Goal: Book appointment/travel/reservation

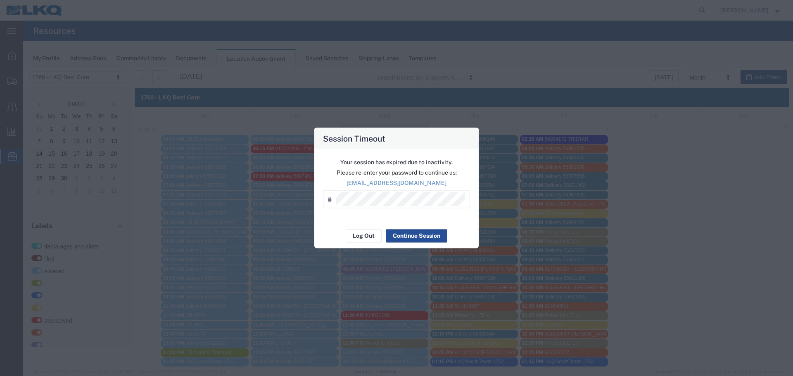
scroll to position [165, 0]
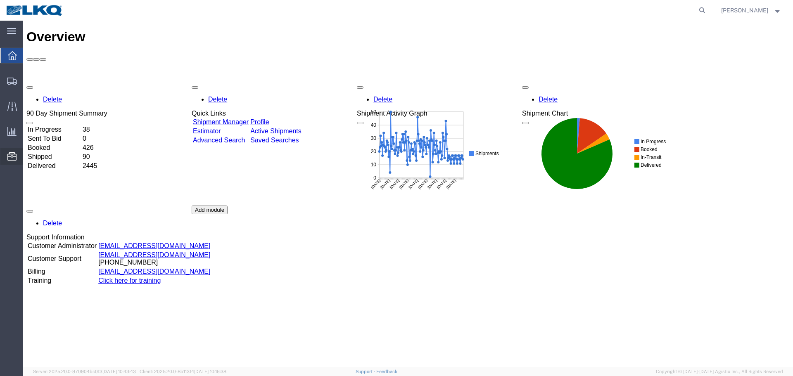
click at [0, 0] on span "Location Appointment" at bounding box center [0, 0] width 0 height 0
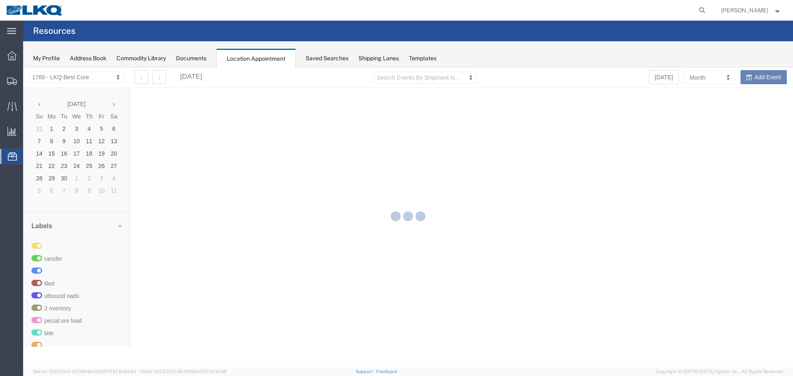
select select "27634"
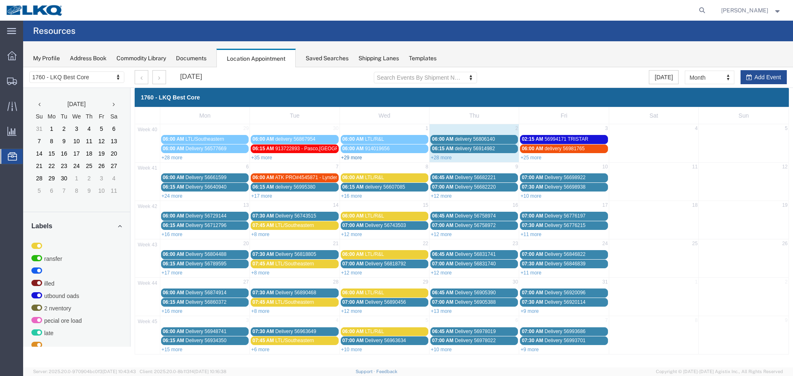
click at [359, 158] on link "+29 more" at bounding box center [351, 158] width 21 height 6
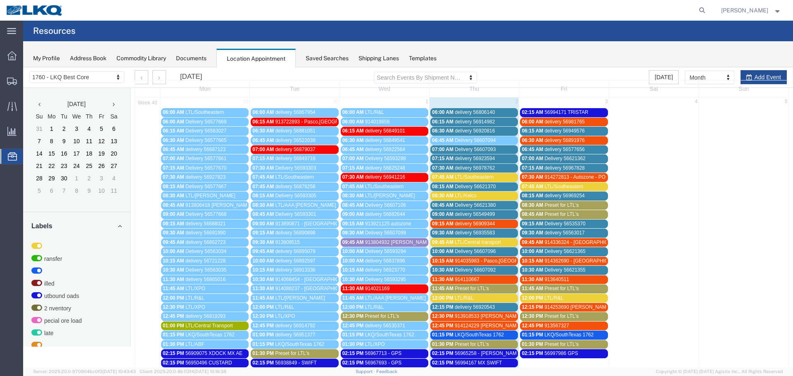
scroll to position [41, 0]
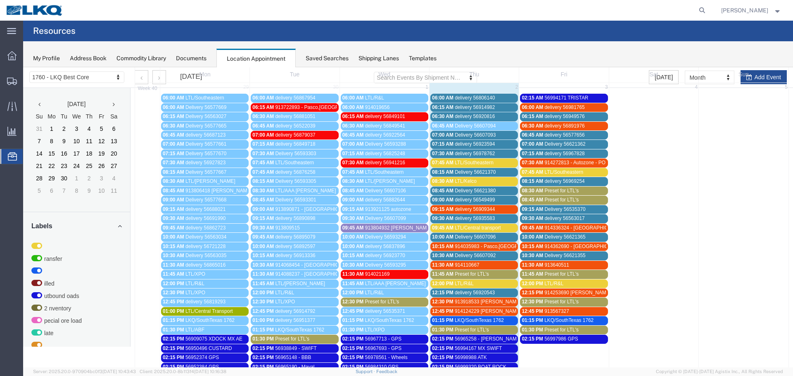
click at [574, 107] on span "delivery 56981765" at bounding box center [564, 107] width 40 height 6
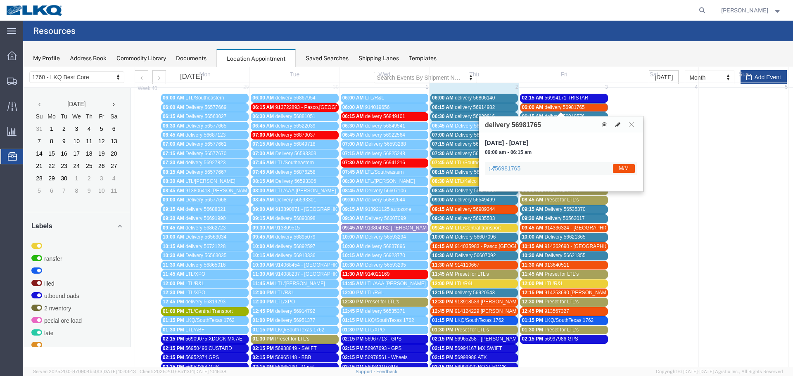
click at [615, 123] on icon at bounding box center [617, 125] width 5 height 6
select select "1"
select select "24"
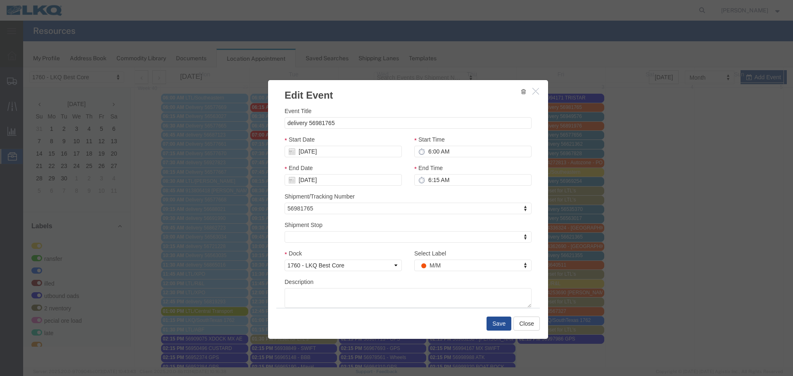
click at [430, 148] on div at bounding box center [408, 217] width 770 height 300
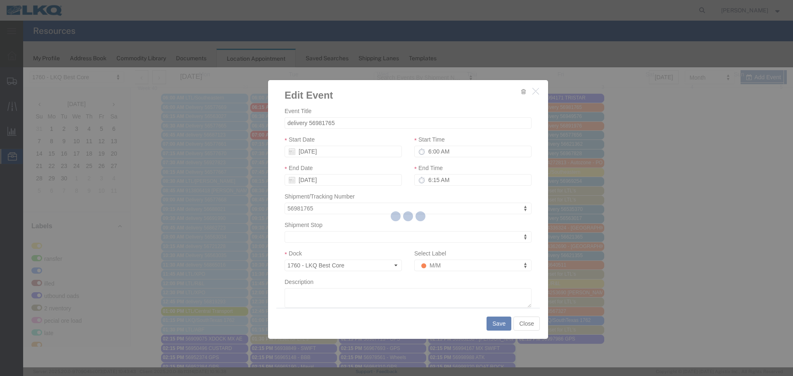
click at [427, 155] on div at bounding box center [408, 217] width 770 height 300
select select
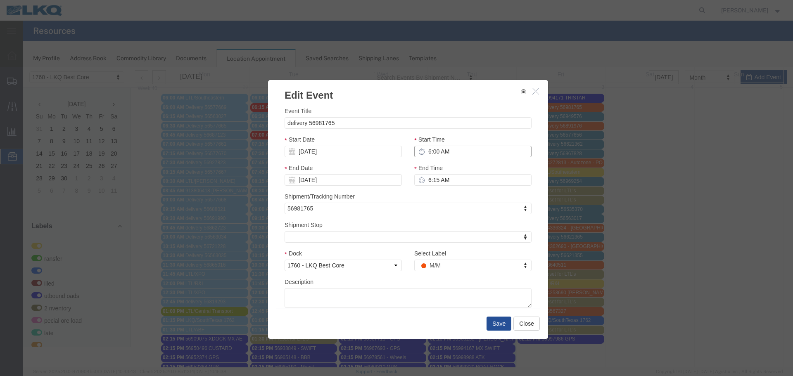
click at [430, 152] on input "6:00 AM" at bounding box center [472, 152] width 117 height 12
type input "8:30 AM"
click at [426, 183] on input "6:15 AM" at bounding box center [472, 180] width 117 height 12
type input "8:45 AM"
click at [347, 124] on input "delivery 56981765" at bounding box center [408, 123] width 247 height 12
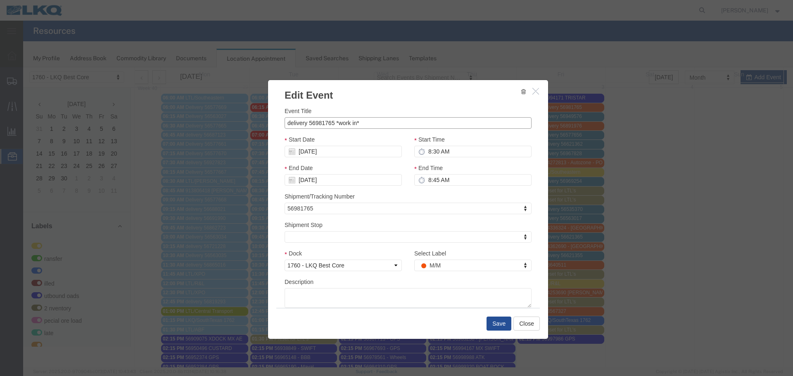
type input "delivery 56981765 *work in*"
click at [302, 149] on input "10/03/2025" at bounding box center [343, 152] width 117 height 12
click at [340, 193] on td "2" at bounding box center [340, 191] width 12 height 12
click at [499, 324] on button "Save" at bounding box center [498, 324] width 25 height 14
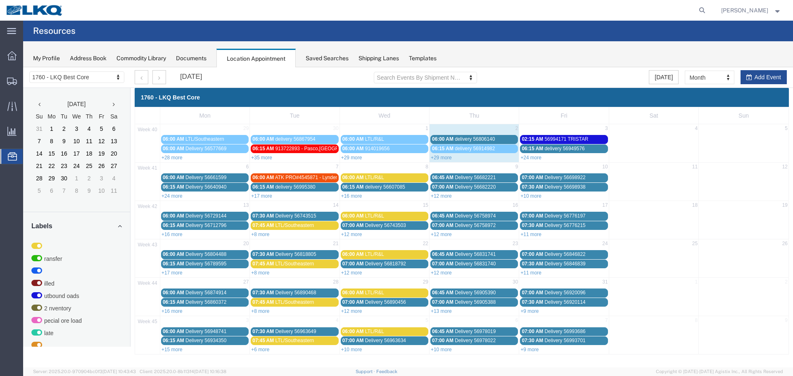
scroll to position [0, 0]
click at [444, 155] on link "+29 more" at bounding box center [441, 158] width 21 height 6
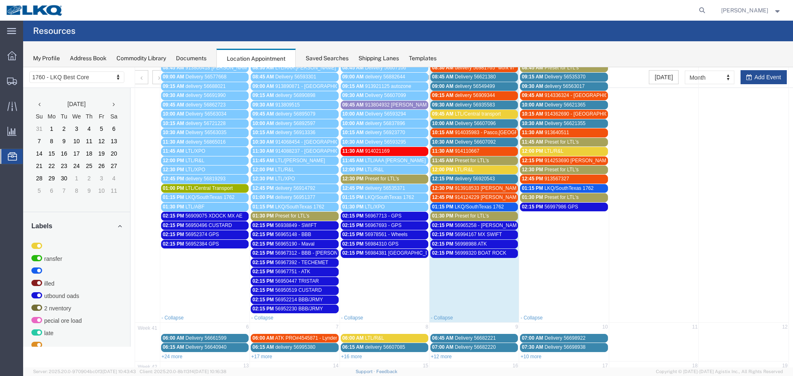
scroll to position [165, 0]
